Goal: Find contact information: Find contact information

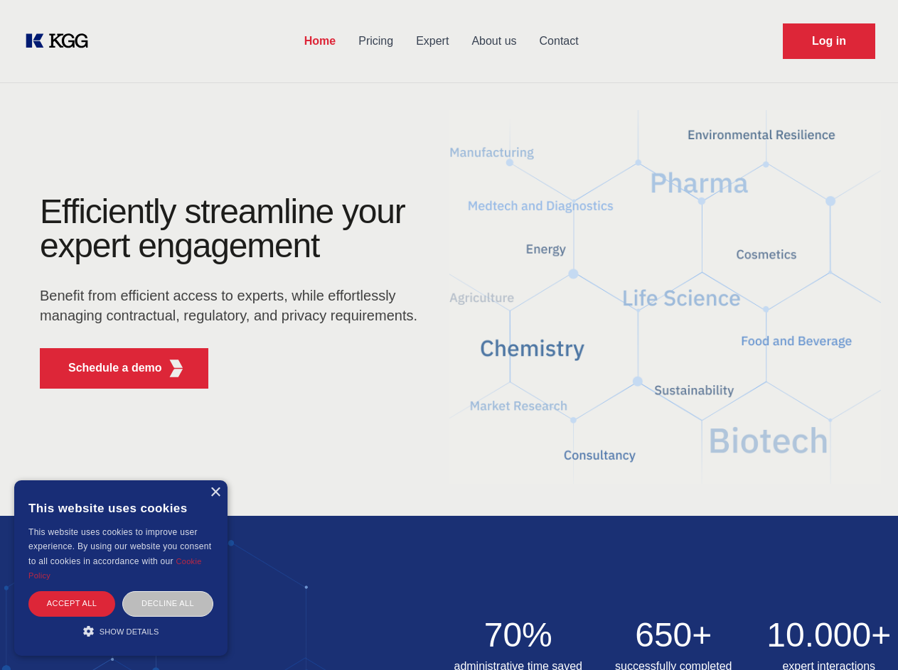
click at [449, 335] on div "Efficiently streamline your expert engagement Benefit from efficient access to …" at bounding box center [233, 297] width 432 height 205
click at [107, 368] on p "Schedule a demo" at bounding box center [115, 368] width 94 height 17
click at [215, 493] on div "× This website uses cookies This website uses cookies to improve user experienc…" at bounding box center [120, 568] width 213 height 176
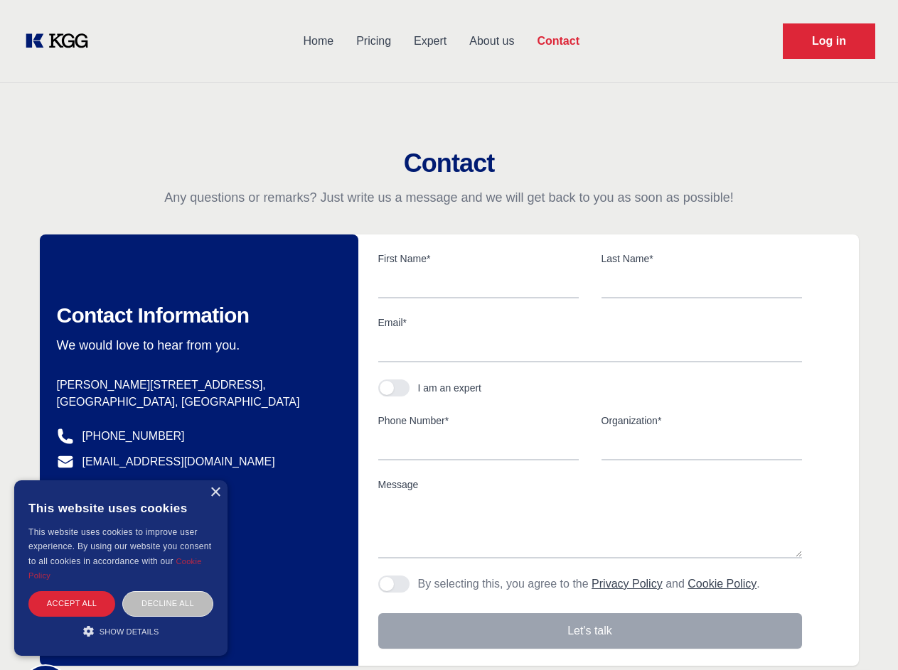
click at [72, 603] on div "Accept all" at bounding box center [71, 603] width 87 height 25
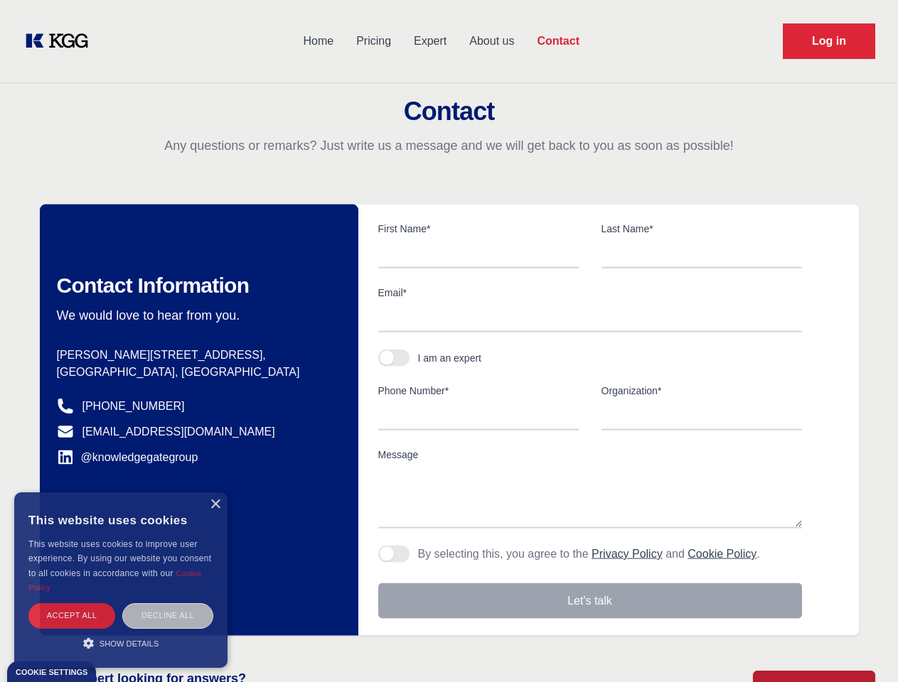
click at [168, 603] on body "Home Pricing Expert About us Contact Log in Contact Any questions or remarks? J…" at bounding box center [449, 625] width 898 height 1250
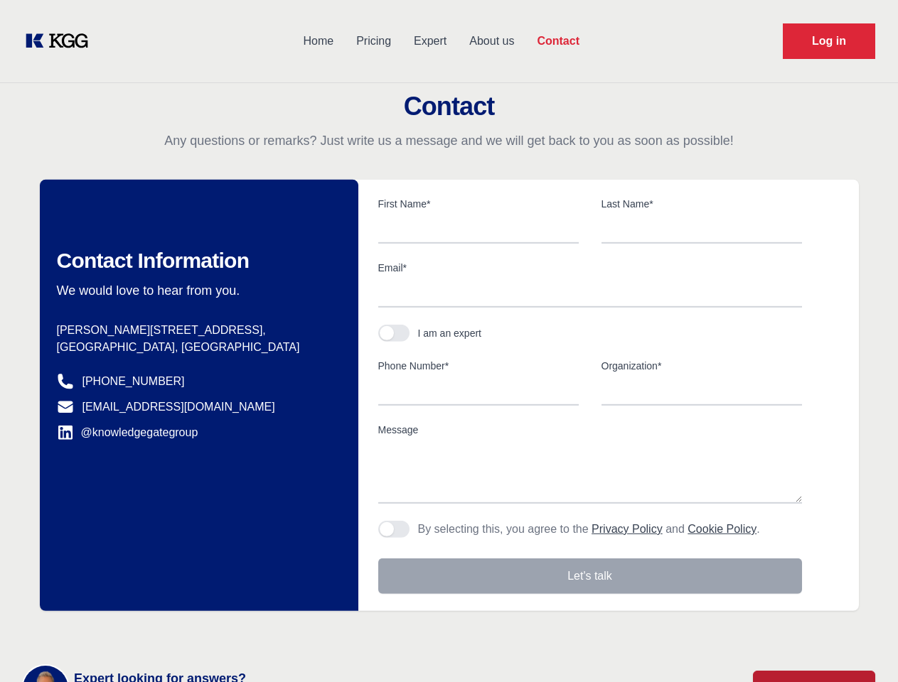
click at [121, 631] on main "Contact Any questions or remarks? Just write us a message and we will get back …" at bounding box center [449, 370] width 898 height 740
